Goal: Task Accomplishment & Management: Manage account settings

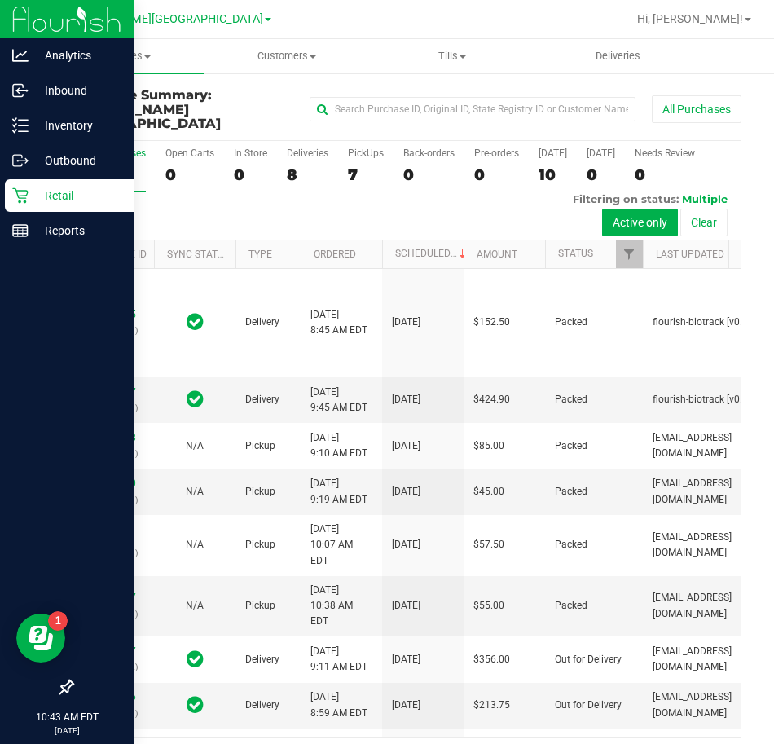
click at [32, 190] on p "Retail" at bounding box center [78, 196] width 98 height 20
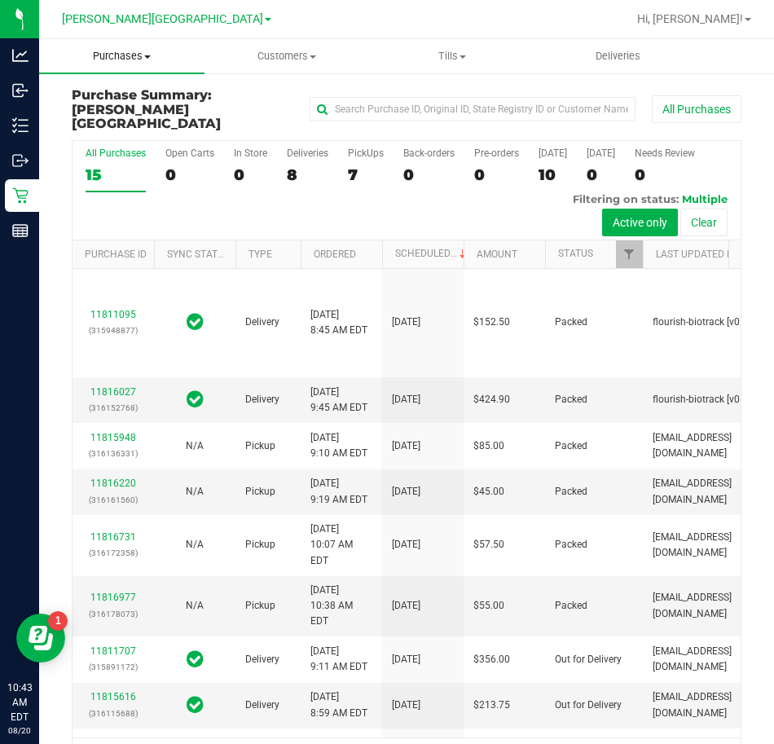
click at [157, 56] on span "Purchases" at bounding box center [121, 56] width 165 height 15
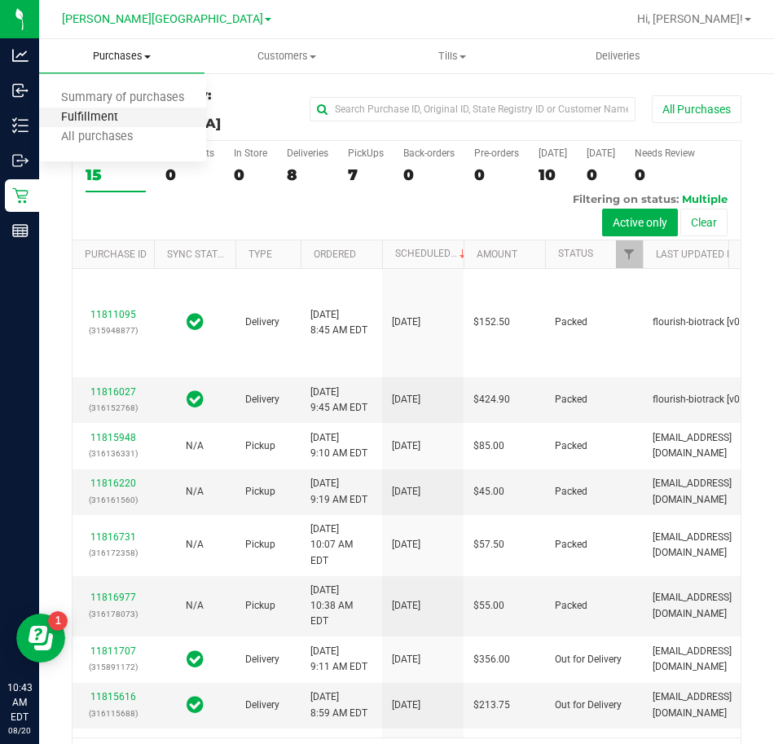
click at [103, 120] on span "Fulfillment" at bounding box center [89, 118] width 101 height 14
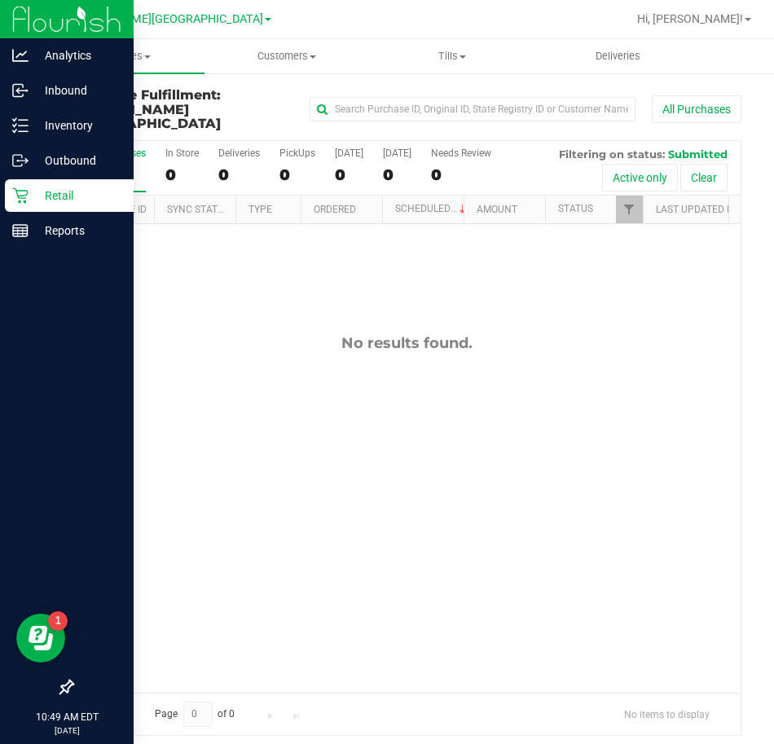
click at [15, 193] on icon at bounding box center [20, 195] width 16 height 16
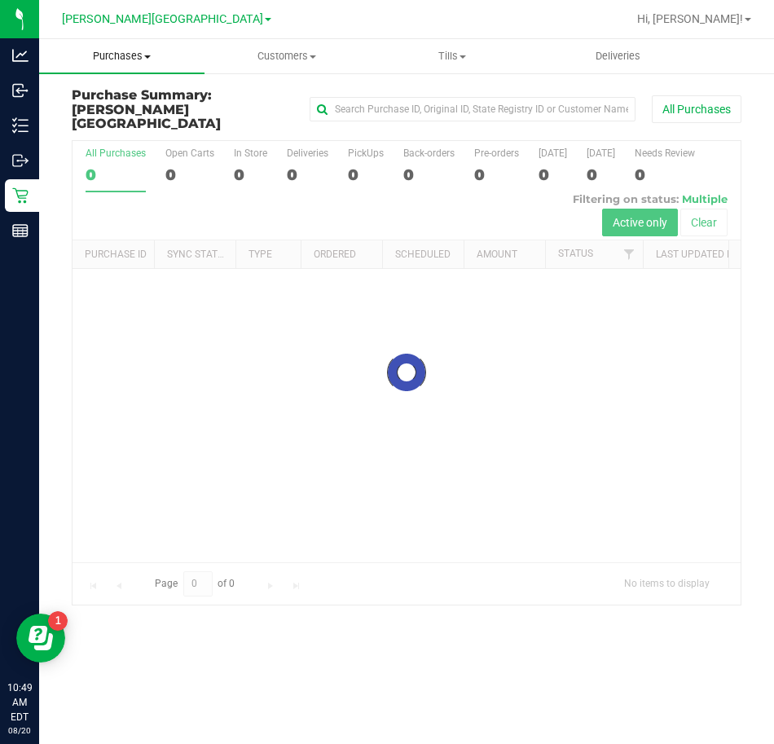
click at [154, 62] on span "Purchases" at bounding box center [121, 56] width 165 height 15
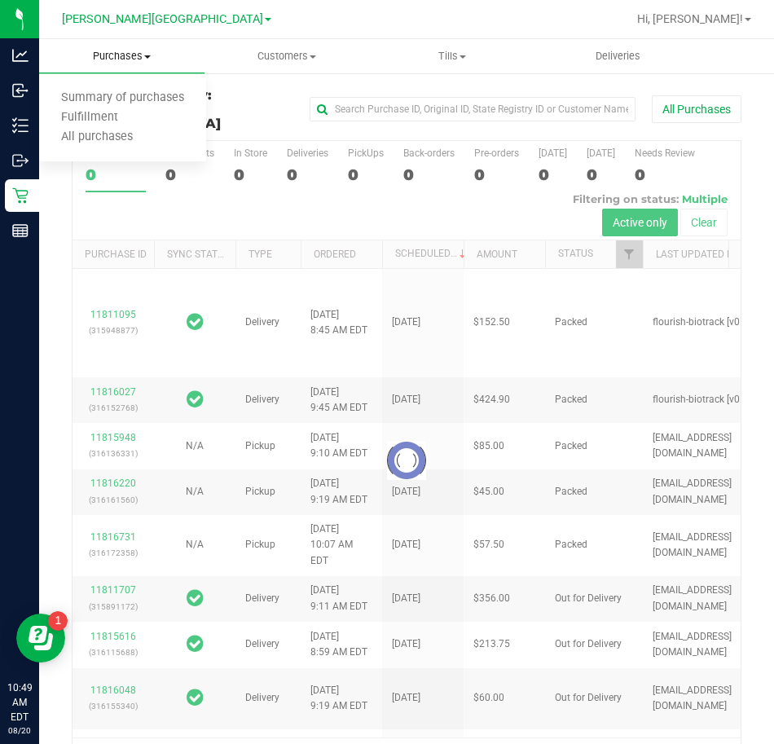
click at [114, 115] on span "Fulfillment" at bounding box center [89, 118] width 101 height 14
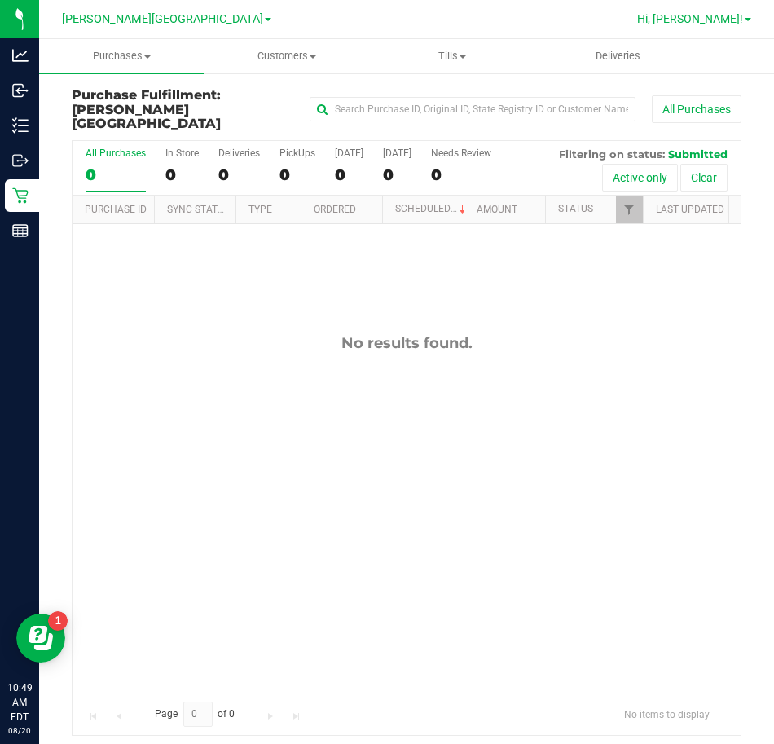
click at [711, 15] on span "Hi, [PERSON_NAME]!" at bounding box center [690, 18] width 106 height 13
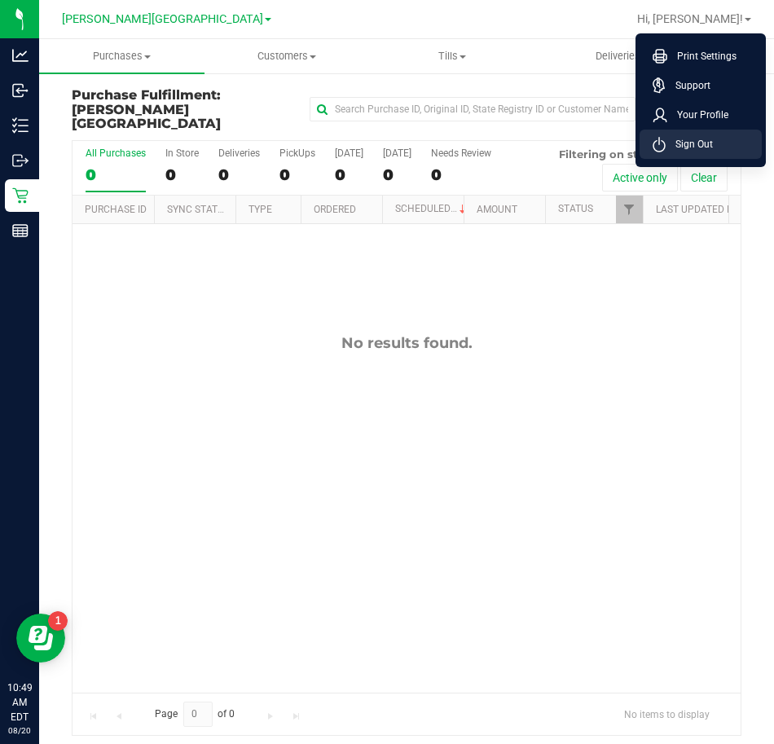
click at [702, 144] on span "Sign Out" at bounding box center [689, 144] width 47 height 16
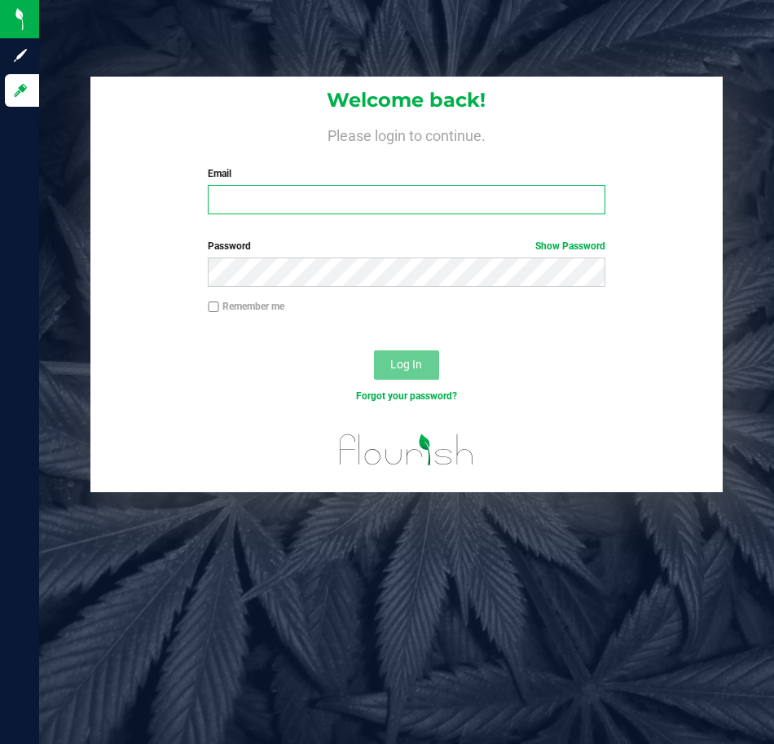
click at [411, 192] on input "Email" at bounding box center [407, 199] width 398 height 29
